Goal: Task Accomplishment & Management: Manage account settings

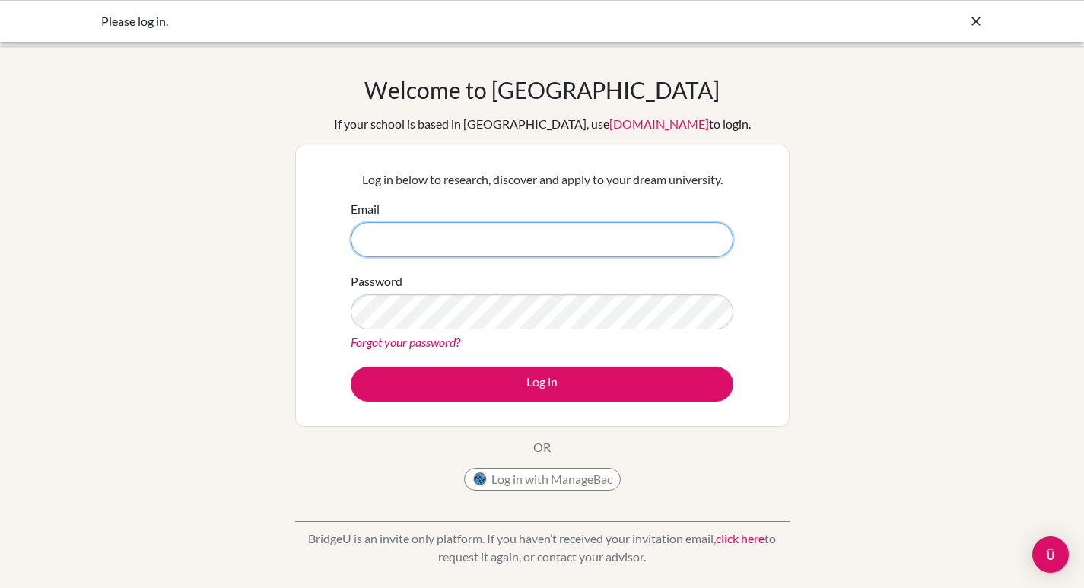
click at [482, 227] on input "Email" at bounding box center [542, 239] width 383 height 35
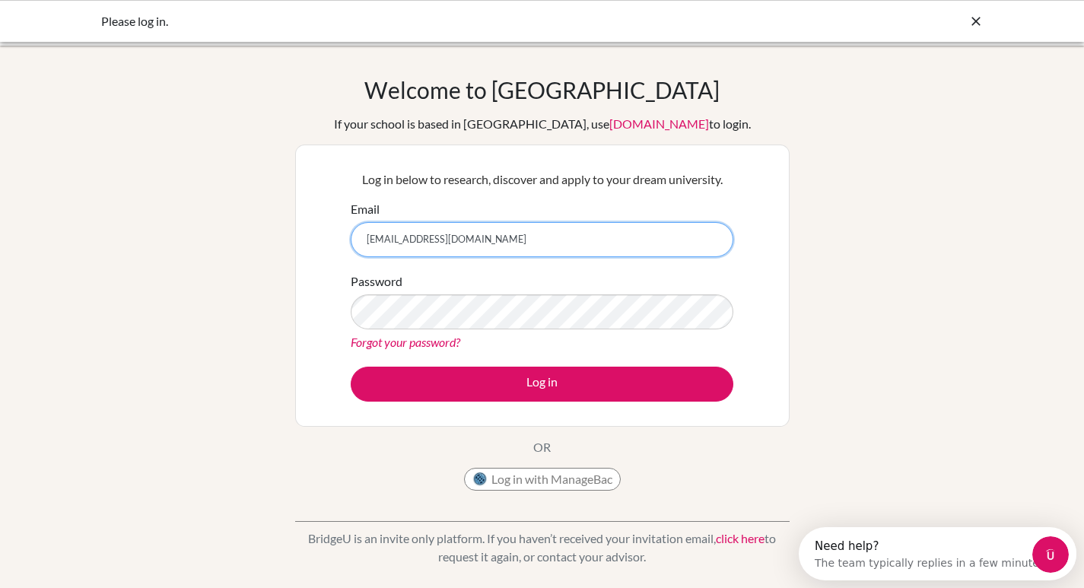
type input "[EMAIL_ADDRESS][DOMAIN_NAME]"
click at [351, 367] on button "Log in" at bounding box center [542, 384] width 383 height 35
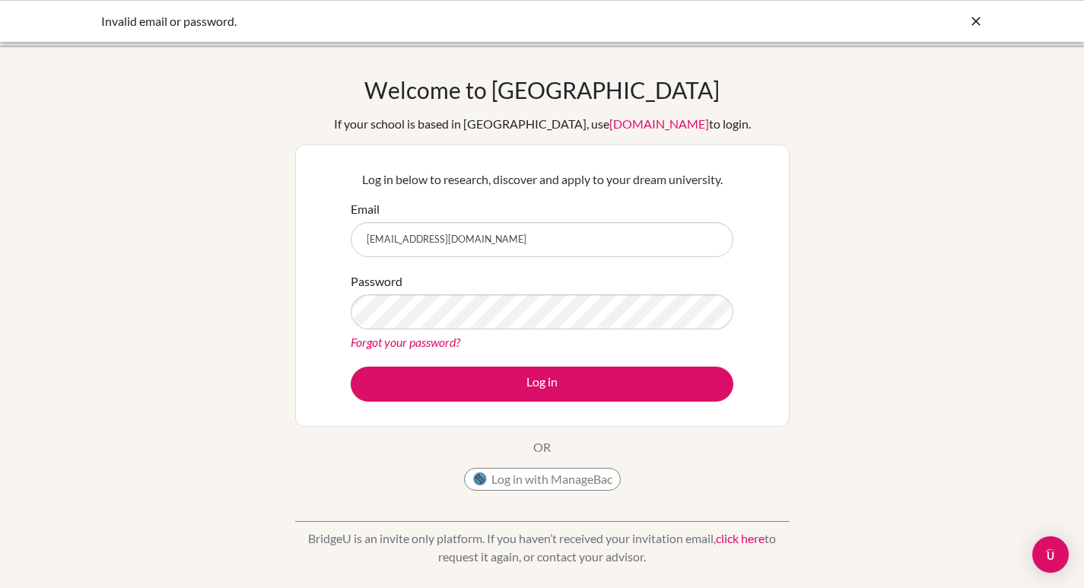
drag, startPoint x: 460, startPoint y: 339, endPoint x: 466, endPoint y: 332, distance: 10.2
click at [460, 339] on link "Forgot your password?" at bounding box center [406, 342] width 110 height 14
click at [351, 367] on button "Log in" at bounding box center [542, 384] width 383 height 35
